Goal: Check status: Check status

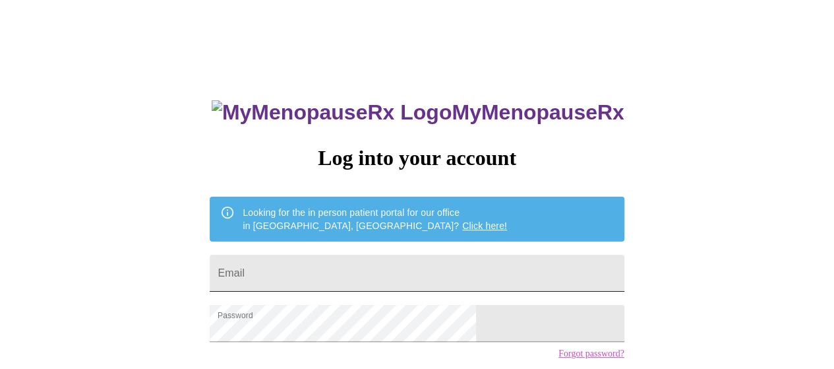
click at [407, 266] on input "Email" at bounding box center [417, 273] width 414 height 37
type input "[EMAIL_ADDRESS][DOMAIN_NAME]"
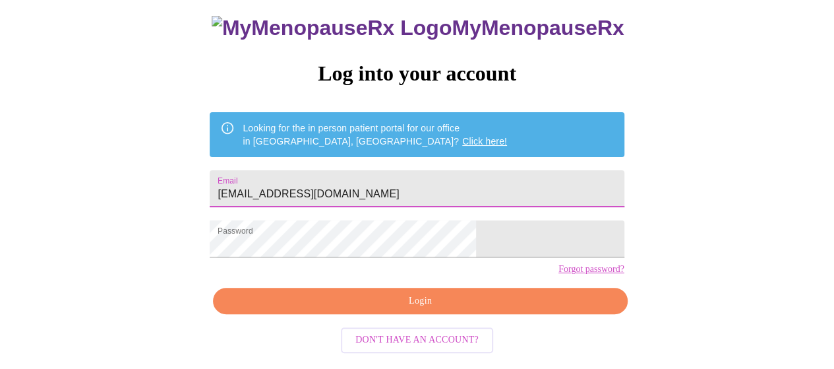
scroll to position [96, 0]
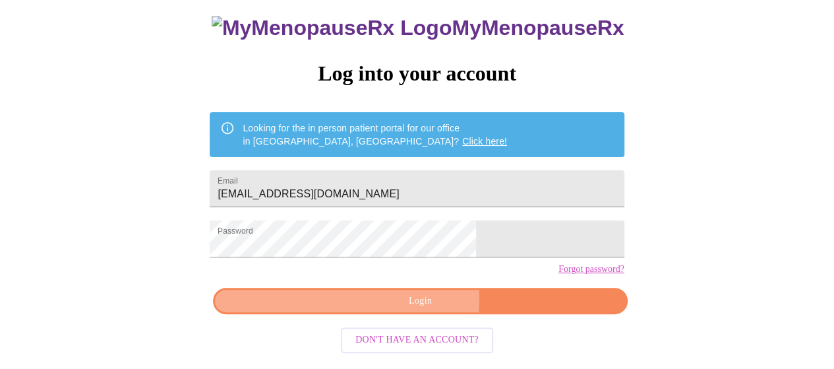
click at [407, 309] on span "Login" at bounding box center [420, 301] width 384 height 16
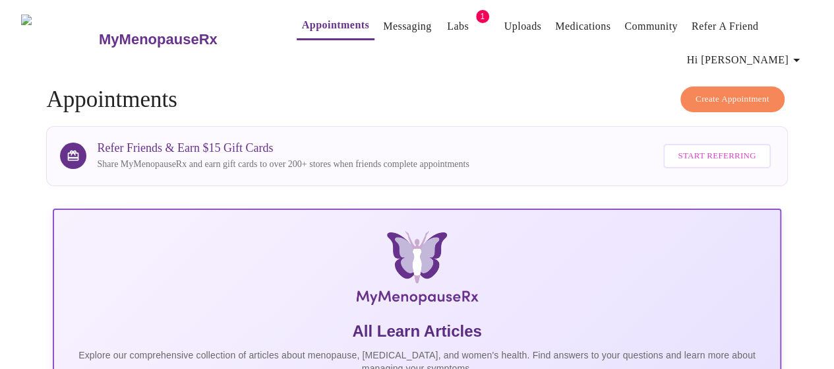
click at [447, 24] on link "Labs" at bounding box center [458, 26] width 22 height 18
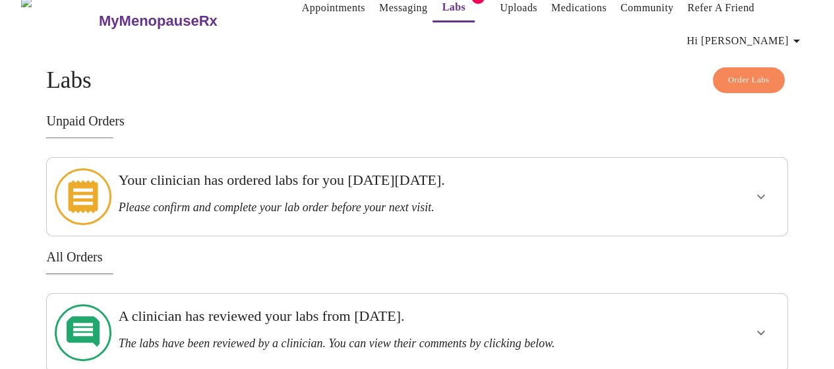
scroll to position [3, 0]
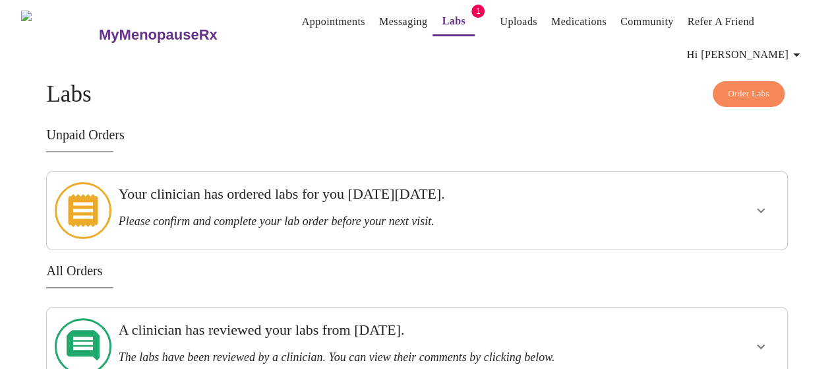
click at [302, 15] on link "Appointments" at bounding box center [333, 22] width 63 height 18
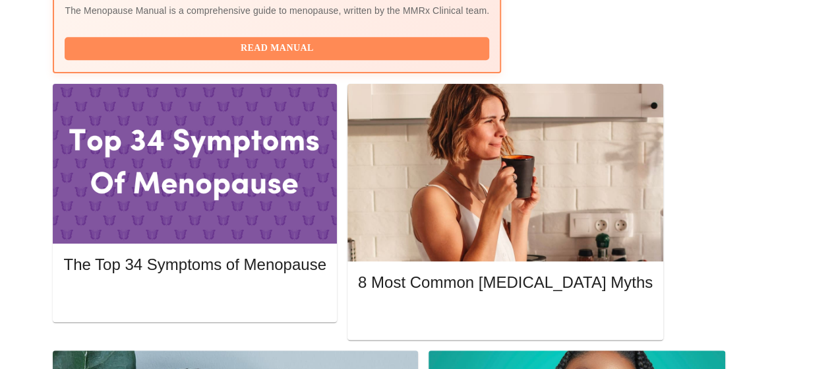
scroll to position [556, 0]
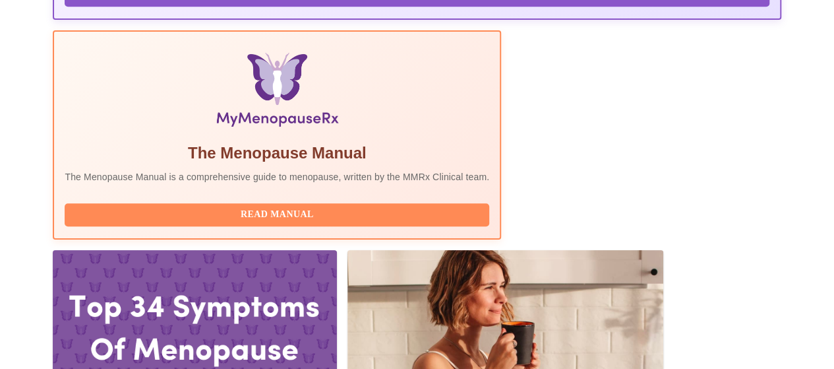
scroll to position [476, 0]
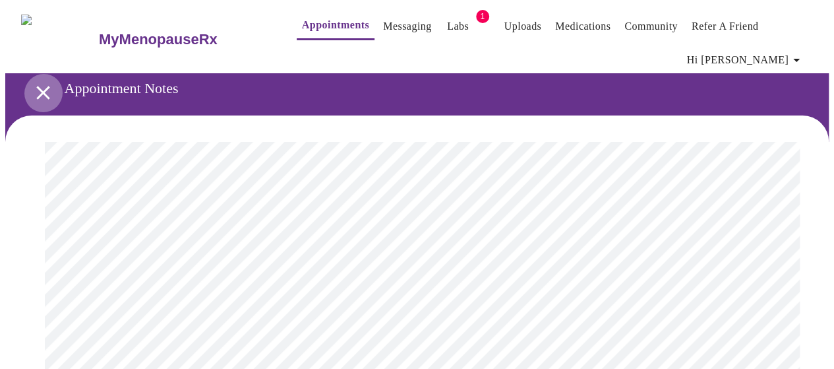
click at [37, 81] on icon "open drawer" at bounding box center [43, 92] width 23 height 23
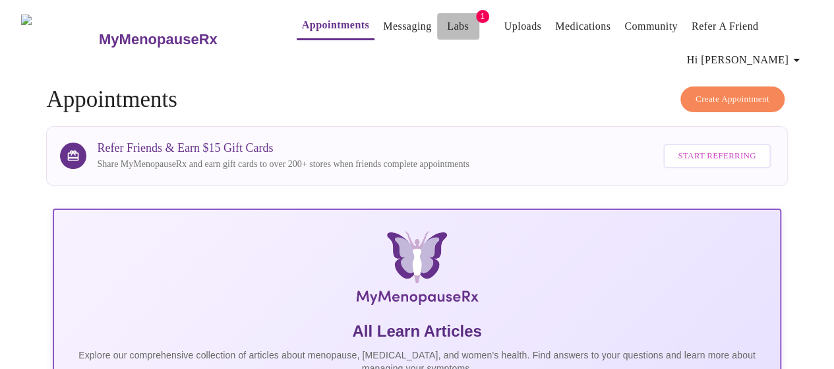
click at [447, 22] on link "Labs" at bounding box center [458, 26] width 22 height 18
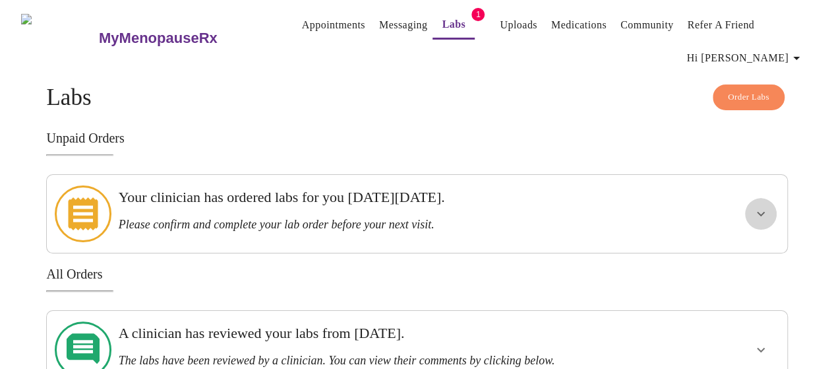
click at [761, 206] on icon "show more" at bounding box center [761, 214] width 16 height 16
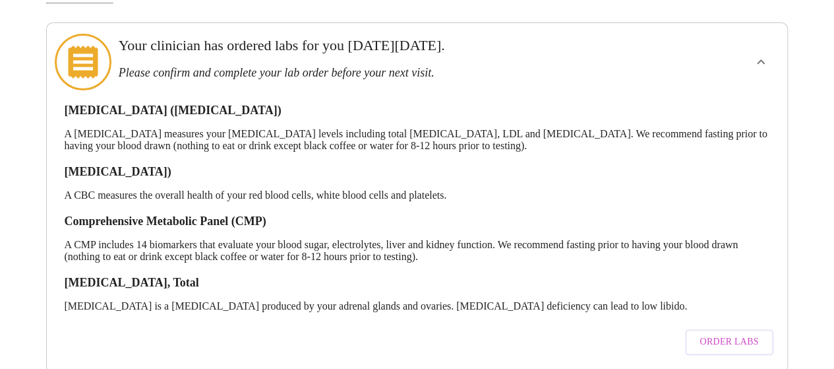
scroll to position [132, 0]
